Goal: Communication & Community: Answer question/provide support

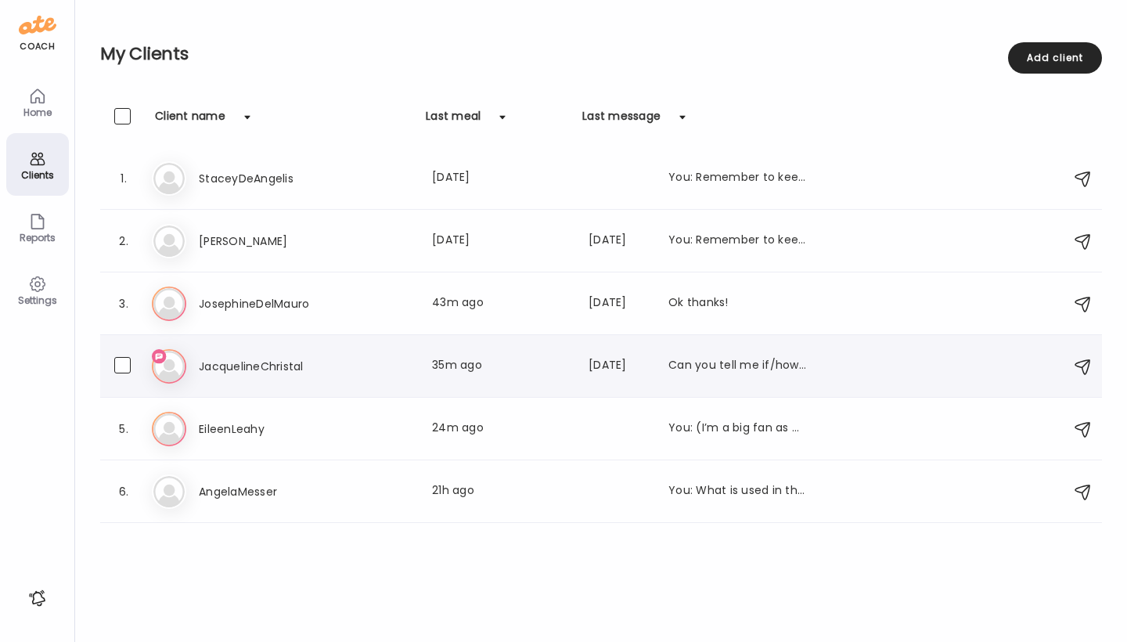
click at [168, 361] on img at bounding box center [168, 366] width 31 height 31
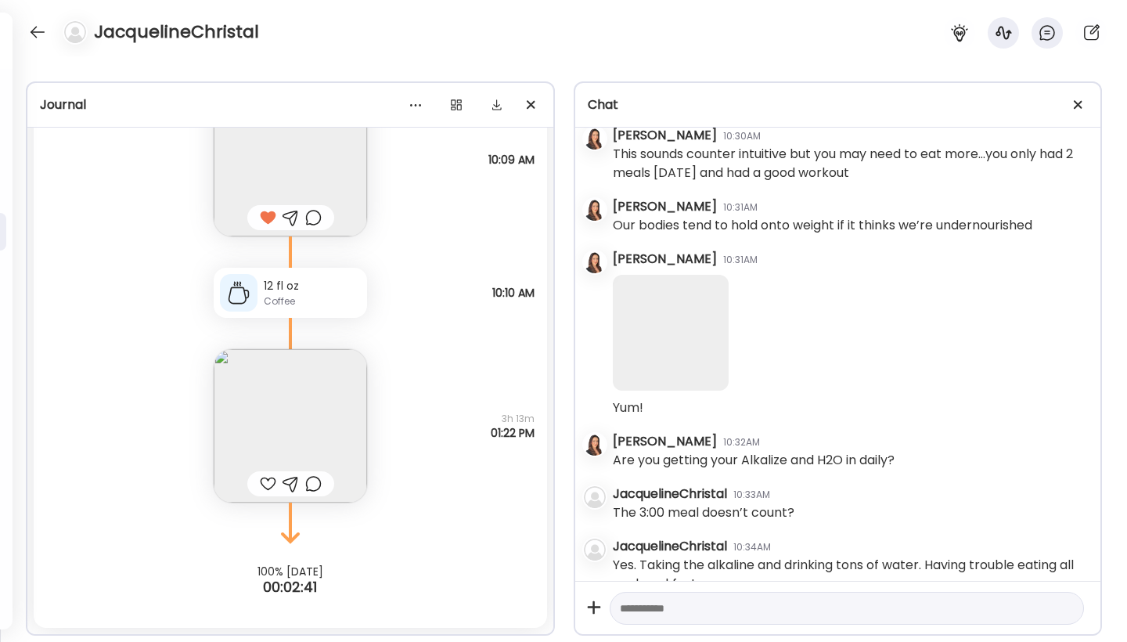
scroll to position [5990, 0]
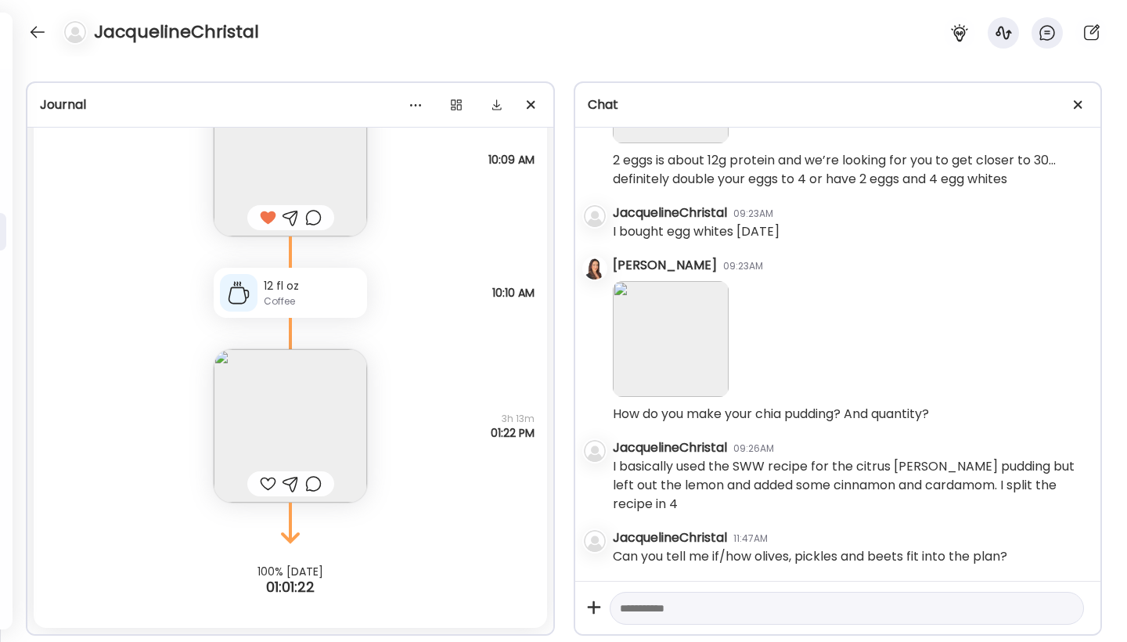
click at [661, 611] on textarea at bounding box center [833, 608] width 427 height 19
type textarea "**********"
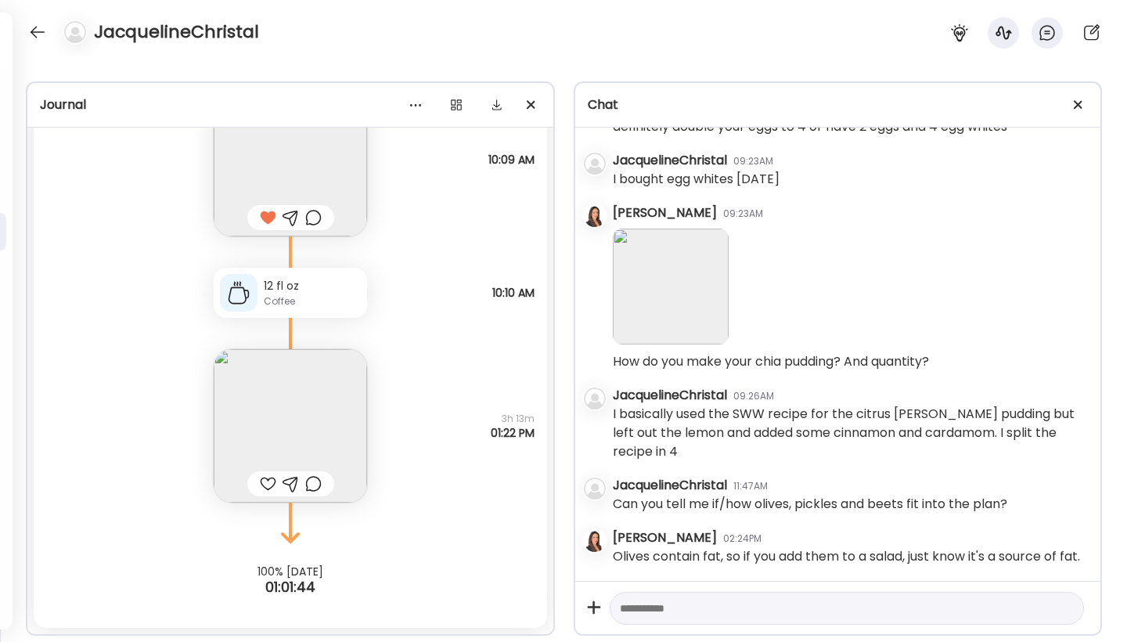
scroll to position [6061, 0]
click at [641, 613] on textarea at bounding box center [833, 608] width 427 height 19
type textarea "**********"
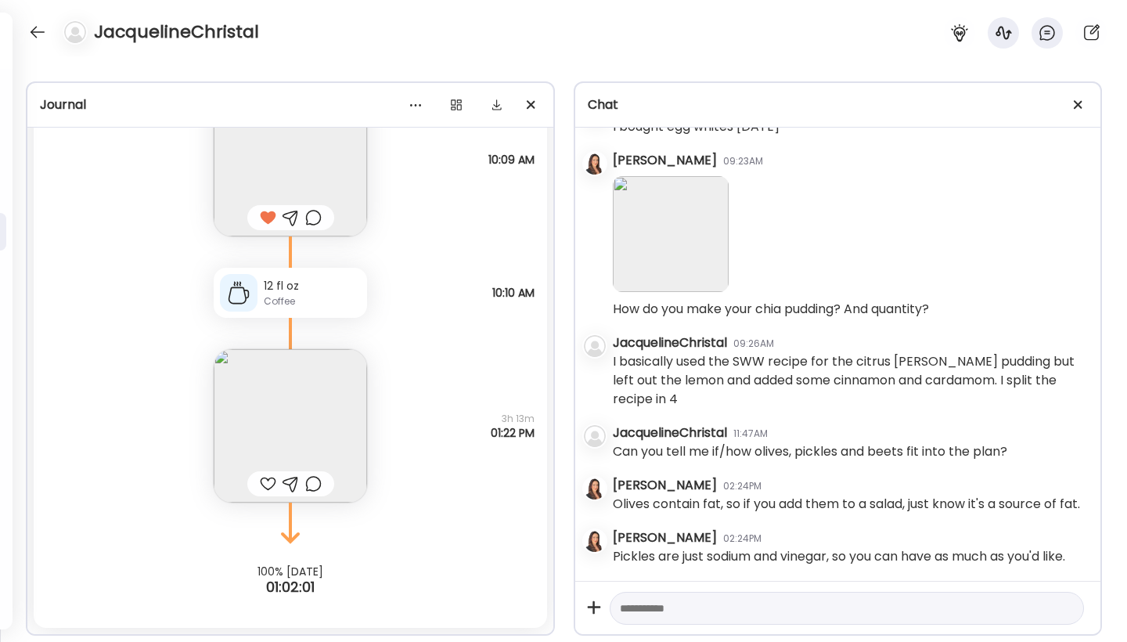
scroll to position [6133, 0]
click at [631, 609] on textarea at bounding box center [833, 608] width 427 height 19
type textarea "**********"
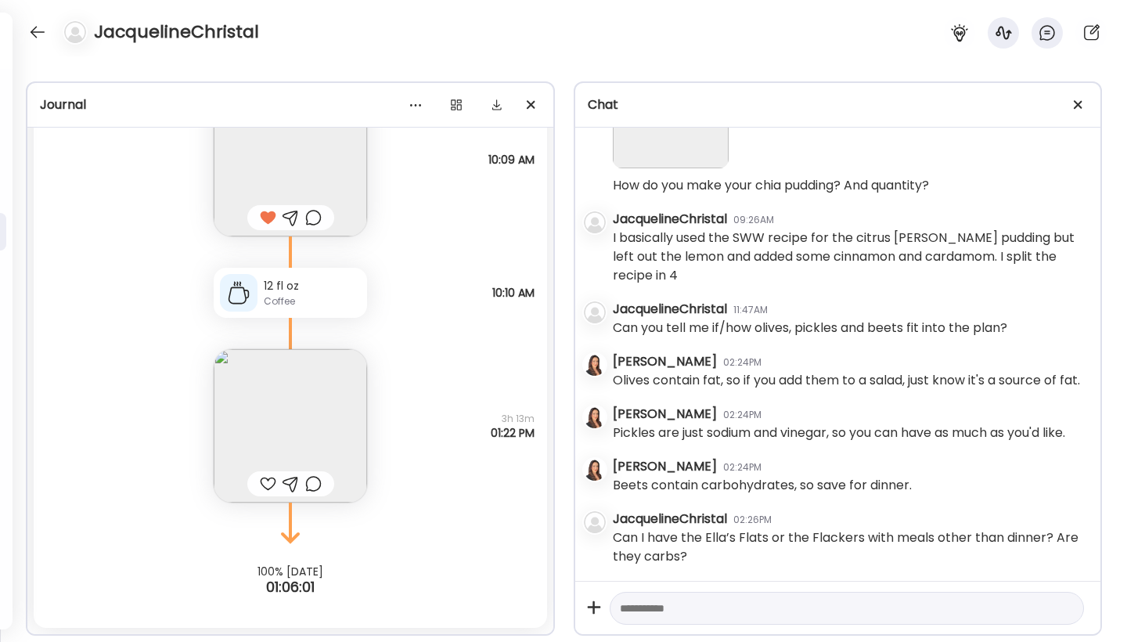
scroll to position [6256, 0]
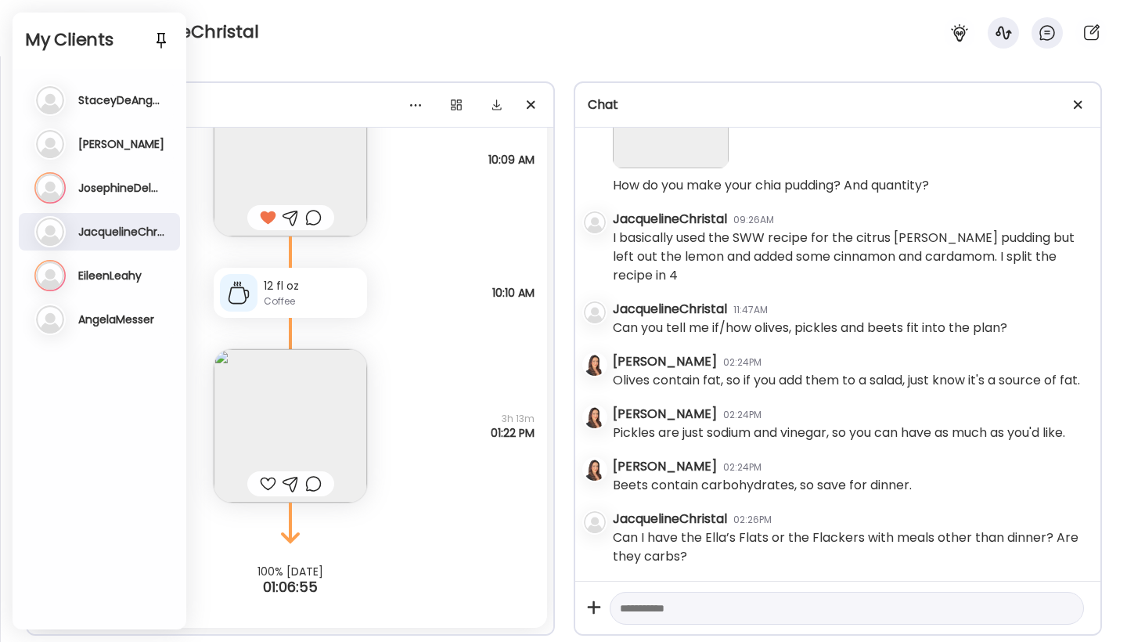
click at [85, 144] on h3 "[PERSON_NAME]" at bounding box center [121, 144] width 86 height 14
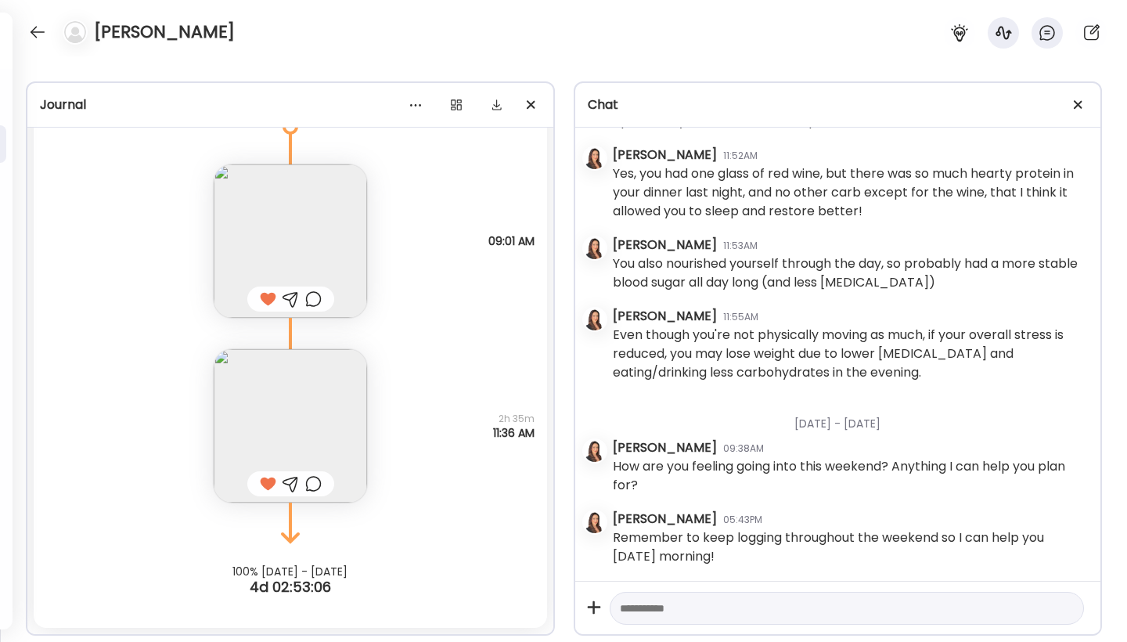
scroll to position [15045, 0]
click at [774, 602] on textarea at bounding box center [833, 608] width 427 height 19
type textarea "**********"
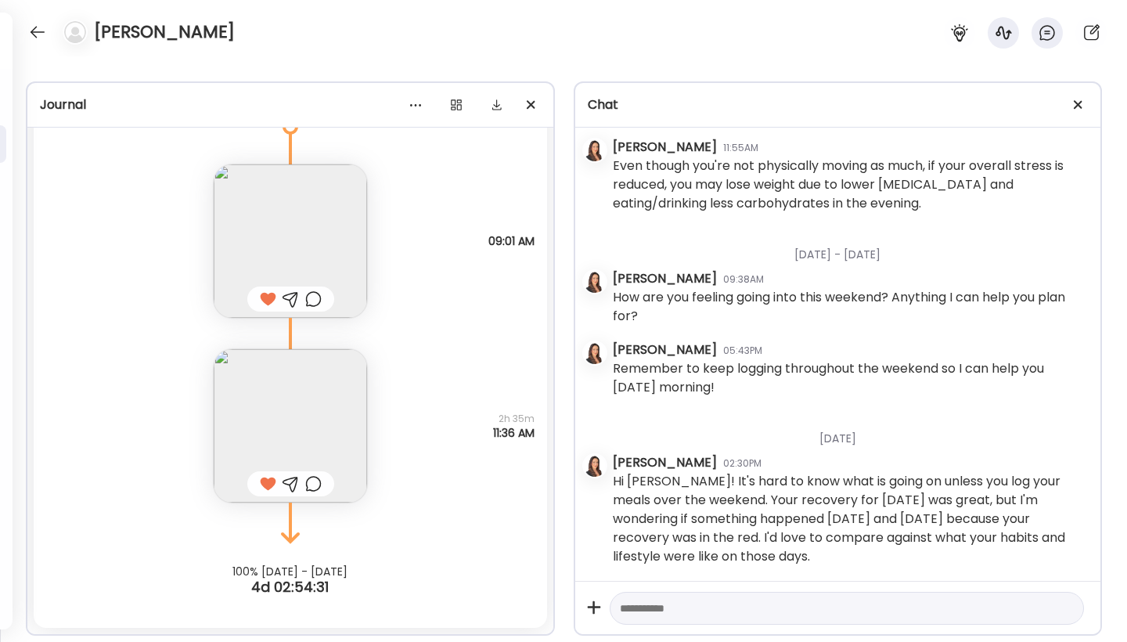
scroll to position [6237, 0]
click at [37, 28] on div at bounding box center [37, 32] width 25 height 25
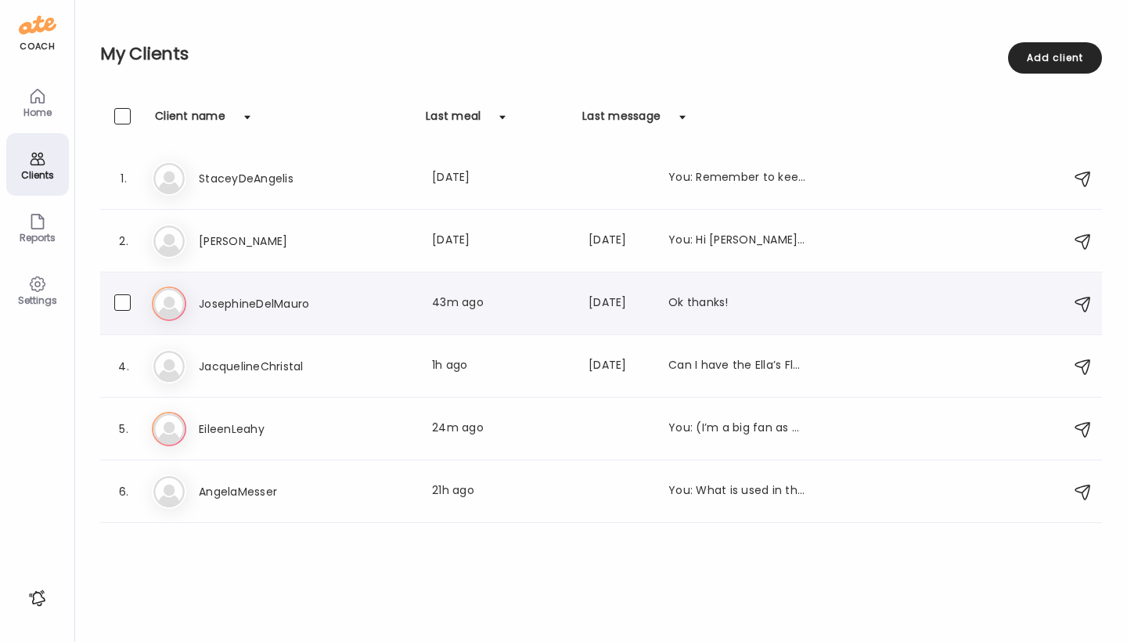
click at [184, 302] on img at bounding box center [168, 303] width 31 height 31
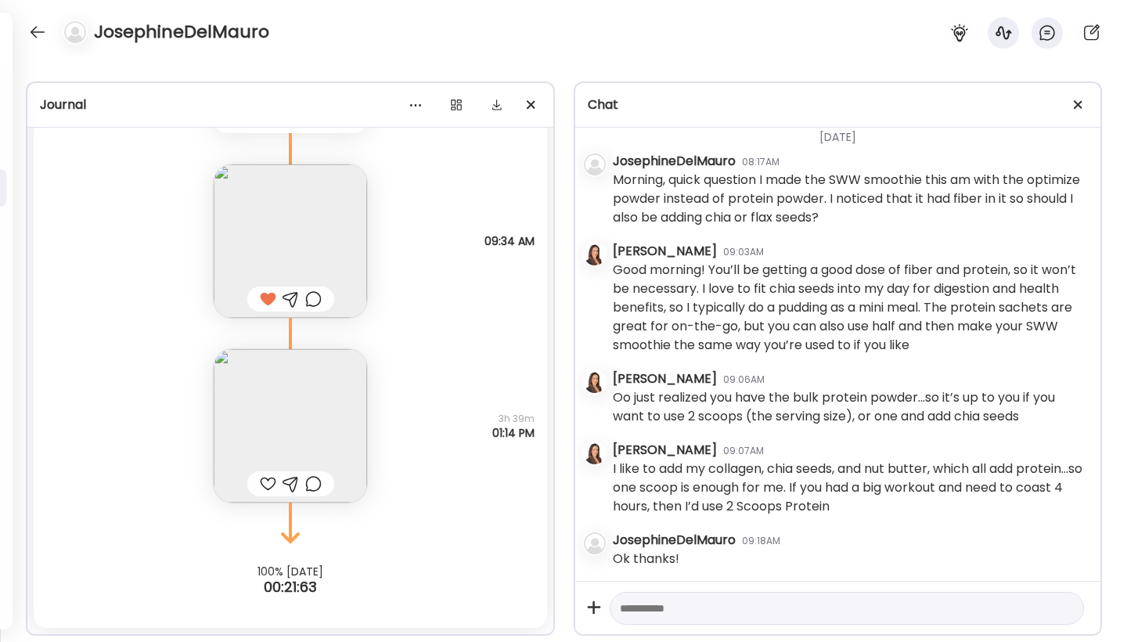
scroll to position [2315, 0]
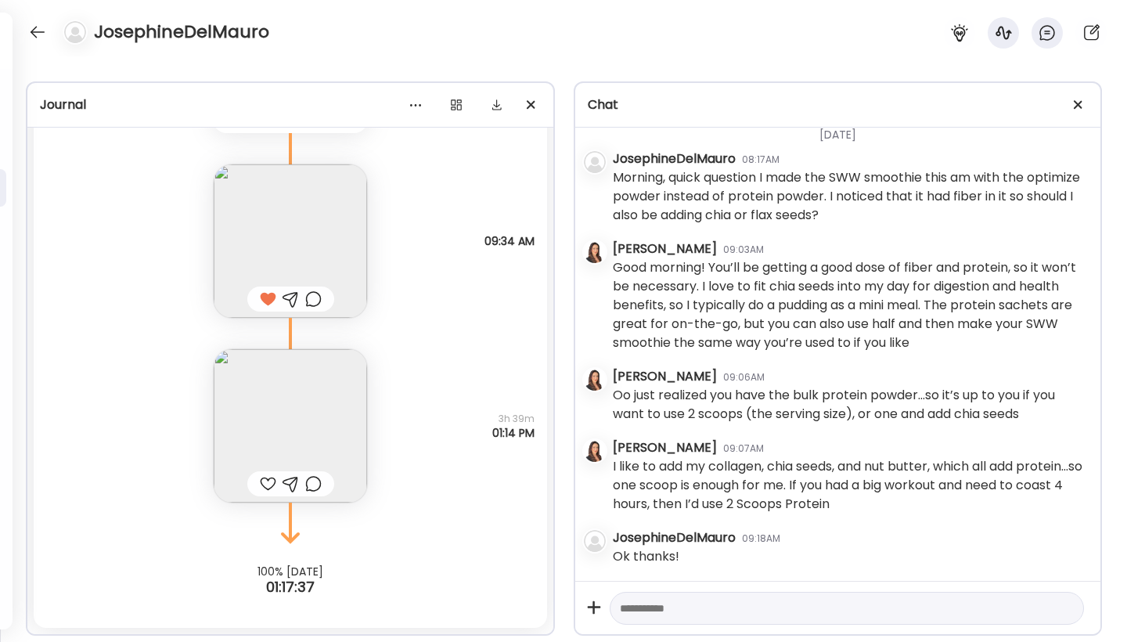
click at [265, 413] on img at bounding box center [290, 425] width 153 height 153
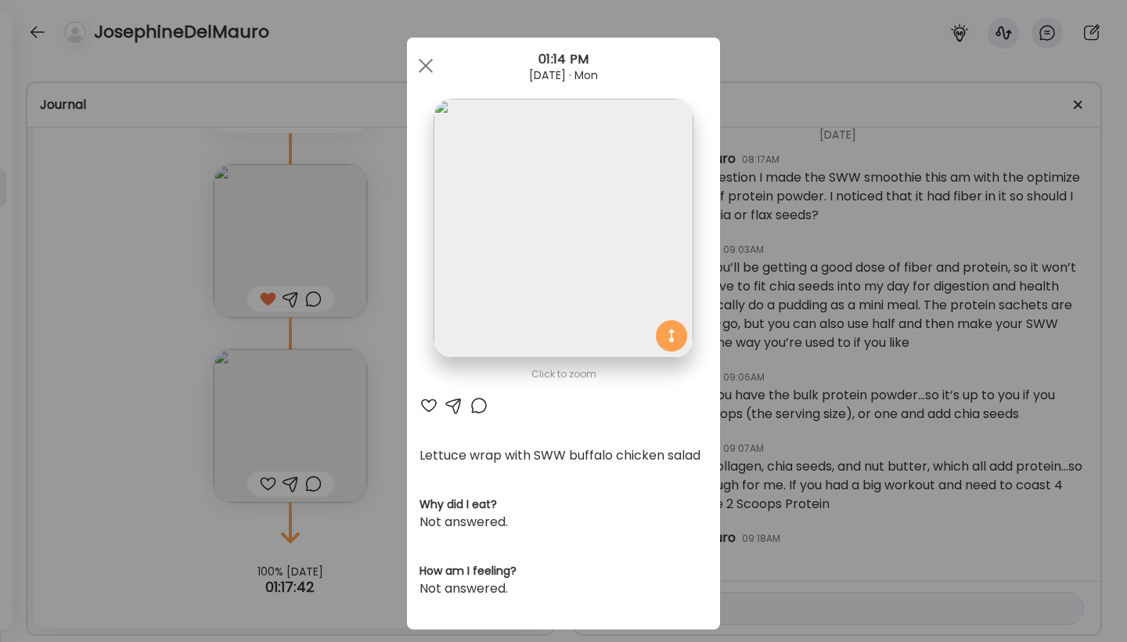
click at [424, 404] on div at bounding box center [429, 405] width 19 height 19
click at [417, 61] on div at bounding box center [425, 65] width 31 height 31
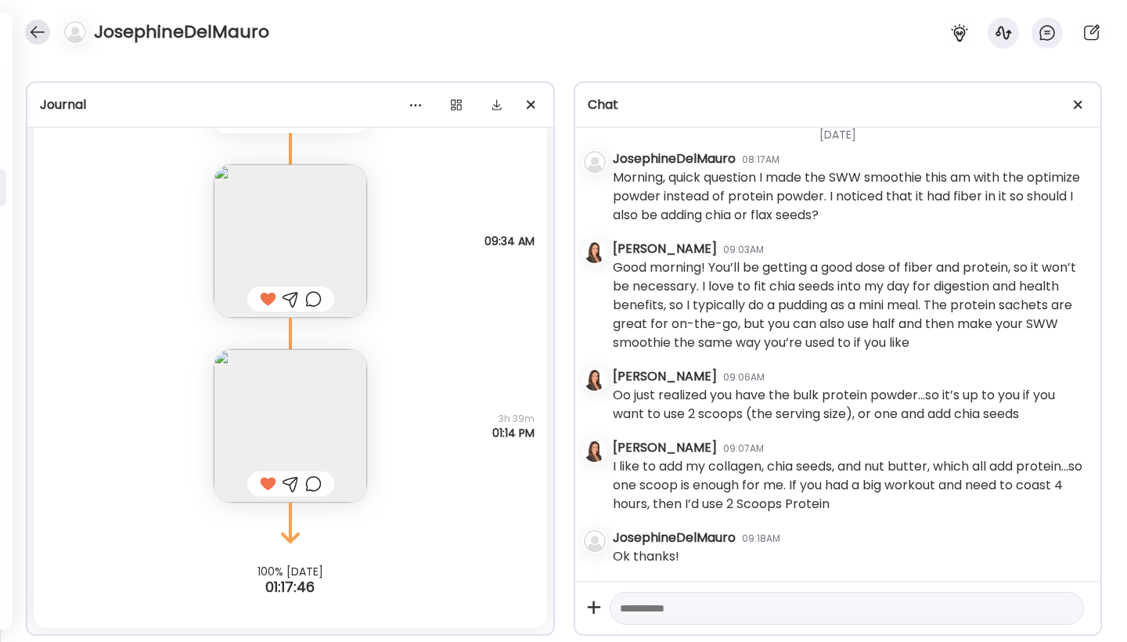
click at [35, 34] on div at bounding box center [37, 32] width 25 height 25
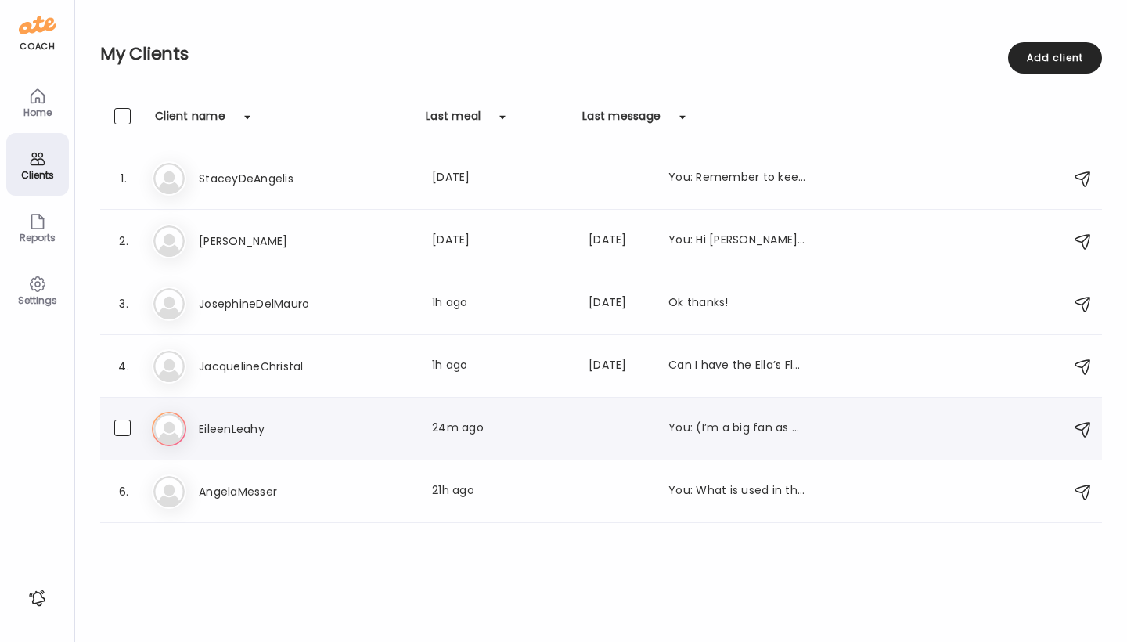
click at [170, 435] on img at bounding box center [168, 428] width 31 height 31
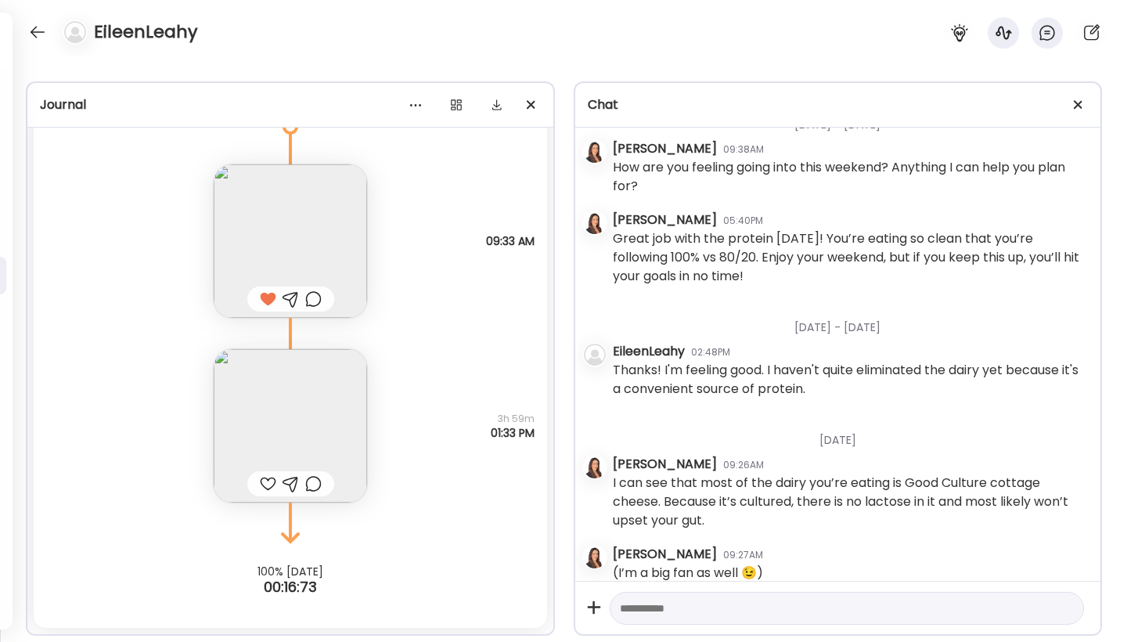
scroll to position [1568, 0]
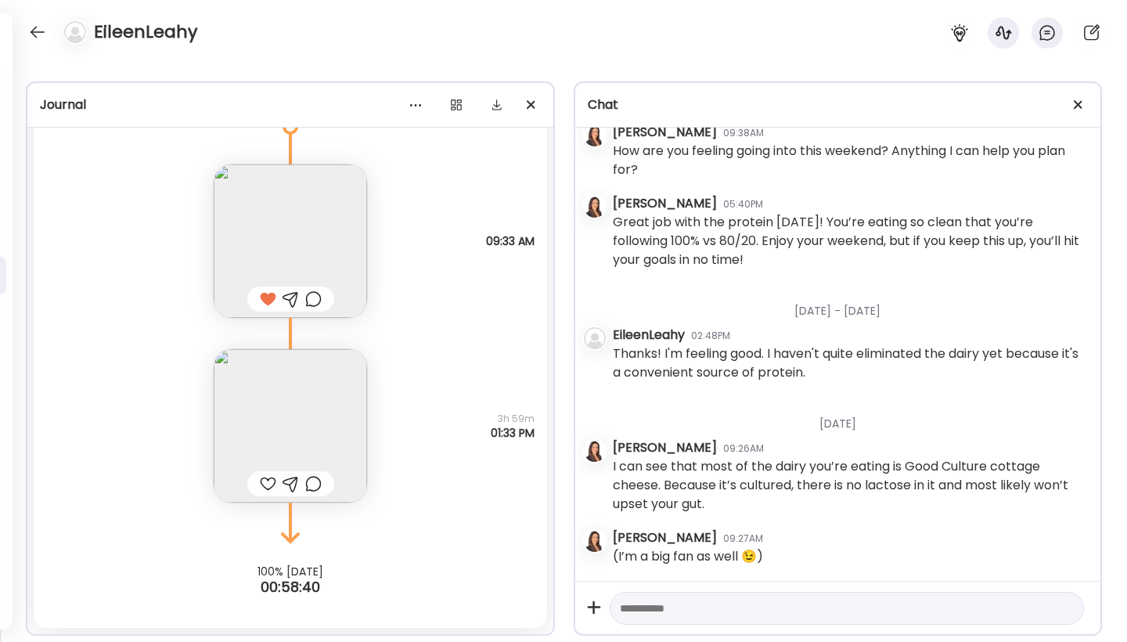
click at [261, 482] on div at bounding box center [268, 483] width 16 height 19
click at [41, 38] on div at bounding box center [37, 32] width 25 height 25
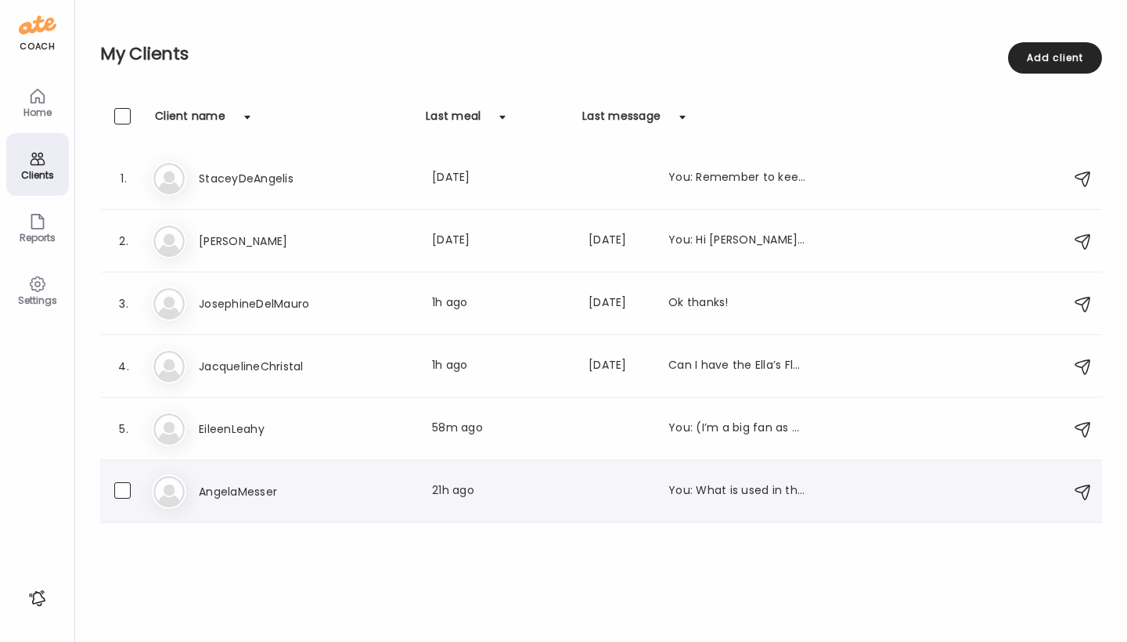
click at [181, 504] on img at bounding box center [168, 491] width 31 height 31
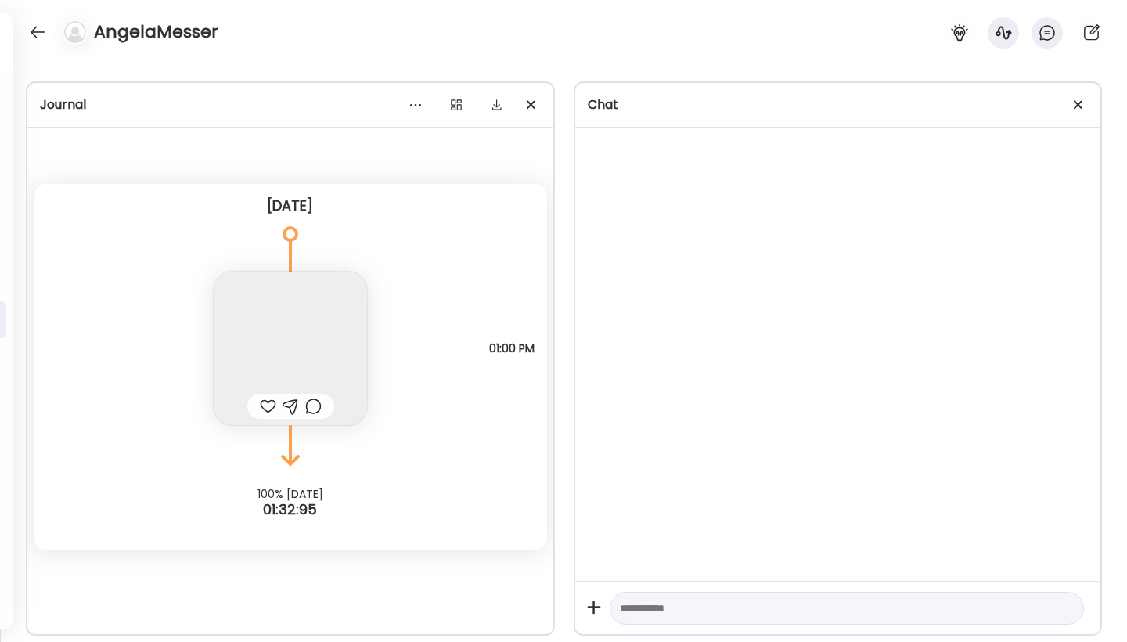
scroll to position [0, 0]
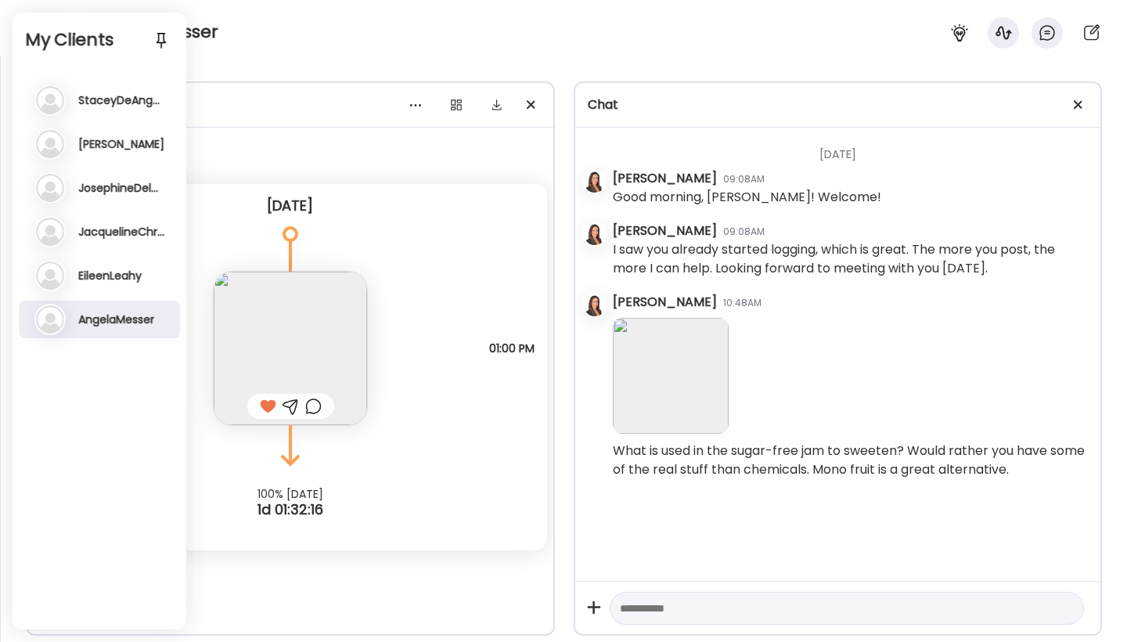
click at [56, 102] on img at bounding box center [50, 100] width 28 height 28
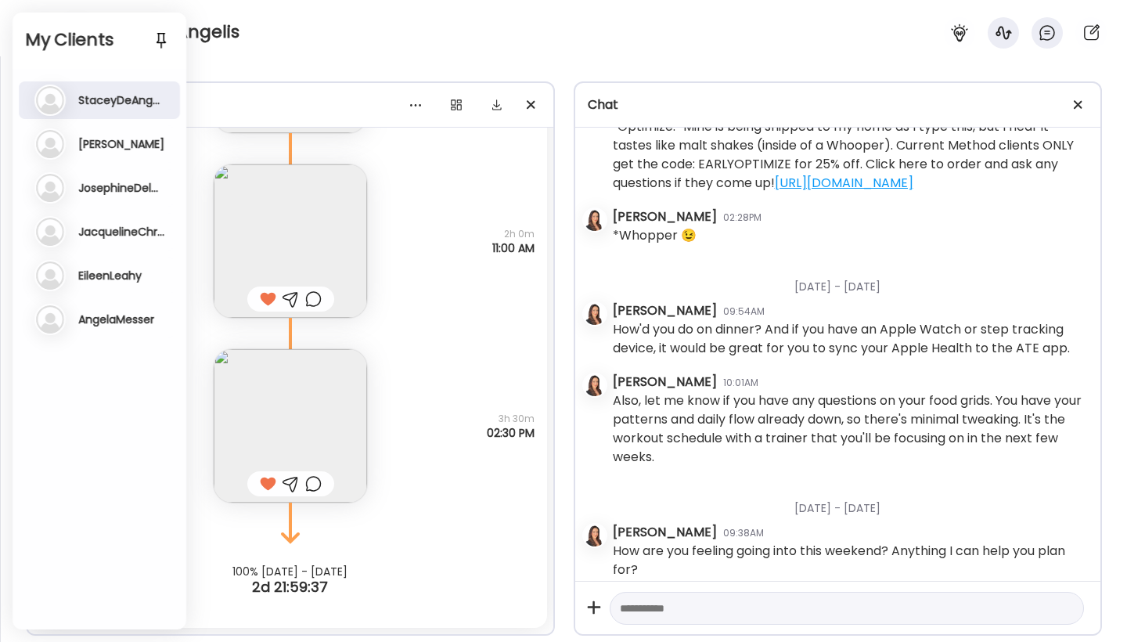
scroll to position [480, 0]
